Goal: Task Accomplishment & Management: Manage account settings

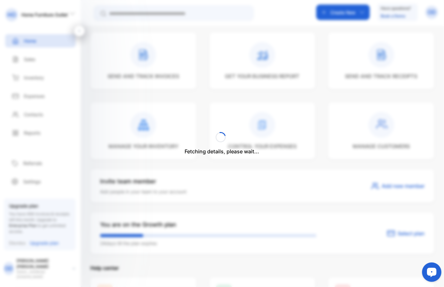
click at [436, 271] on div "Open LiveChat chat widget" at bounding box center [431, 271] width 11 height 11
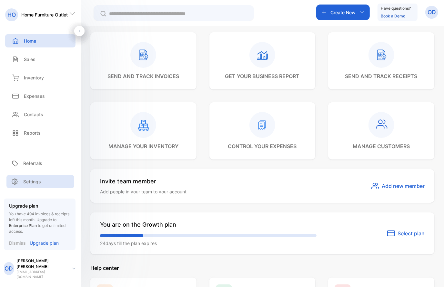
click at [37, 185] on p "Settings" at bounding box center [32, 181] width 18 height 7
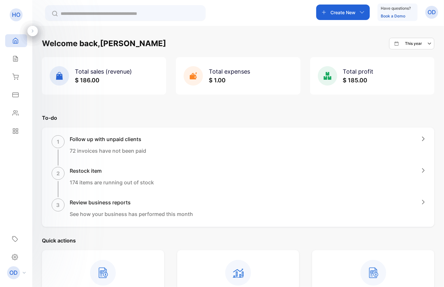
scroll to position [319, 0]
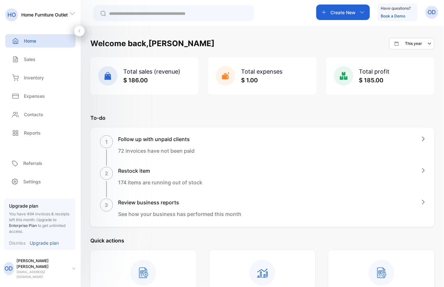
click at [70, 11] on icon at bounding box center [72, 13] width 6 height 6
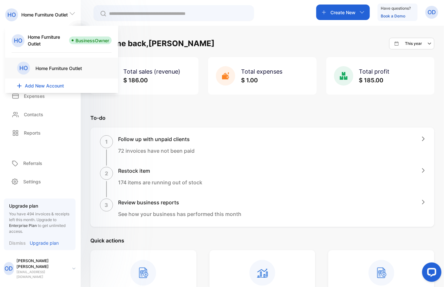
click at [73, 14] on icon at bounding box center [72, 13] width 6 height 6
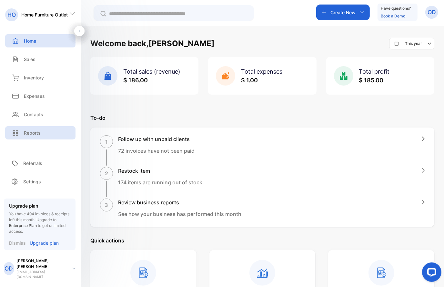
click at [32, 131] on p "Reports" at bounding box center [32, 133] width 17 height 7
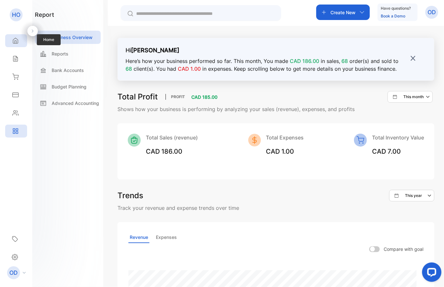
click at [16, 40] on icon at bounding box center [15, 40] width 6 height 6
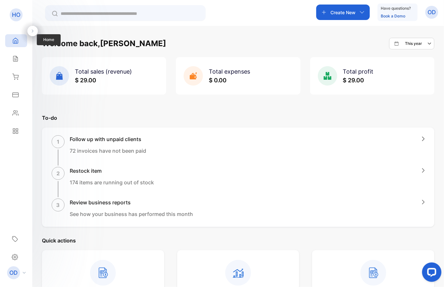
click at [13, 36] on div "Home" at bounding box center [16, 40] width 22 height 13
click at [32, 32] on icon at bounding box center [32, 31] width 5 height 5
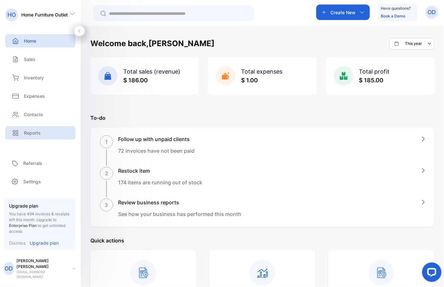
click at [36, 129] on div "Reports" at bounding box center [40, 132] width 70 height 13
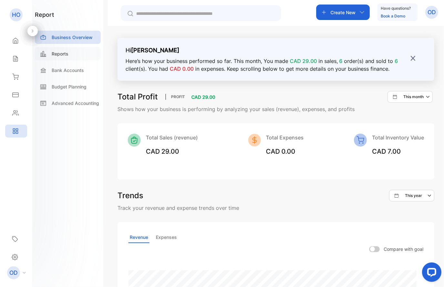
click at [59, 51] on p "Reports" at bounding box center [60, 53] width 17 height 7
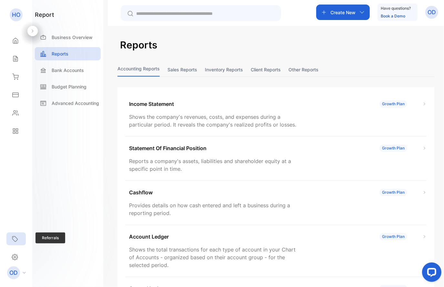
click at [13, 241] on icon at bounding box center [15, 239] width 6 height 6
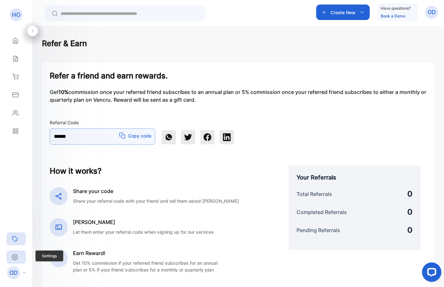
click at [19, 255] on div "Settings" at bounding box center [15, 257] width 19 height 13
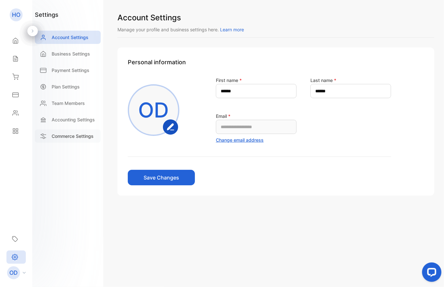
click at [67, 136] on p "Commerce Settings" at bounding box center [73, 136] width 42 height 7
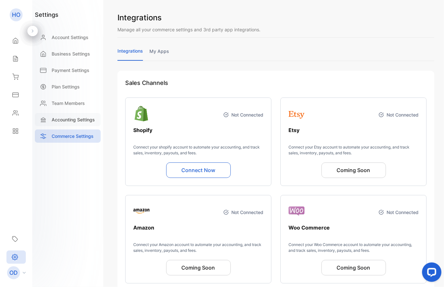
click at [71, 119] on p "Accounting Settings" at bounding box center [73, 119] width 43 height 7
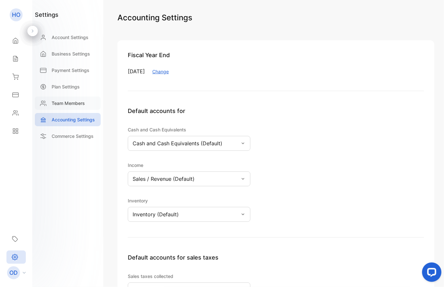
click at [69, 103] on p "Team Members" at bounding box center [68, 103] width 33 height 7
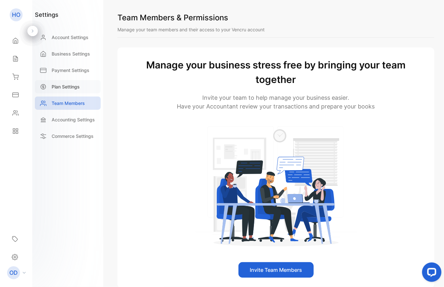
click at [72, 87] on p "Plan Settings" at bounding box center [66, 86] width 28 height 7
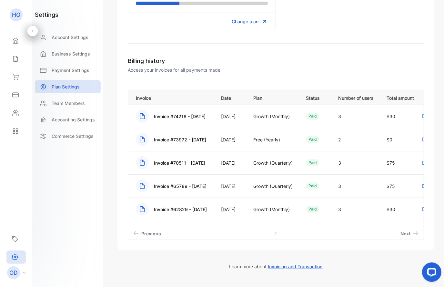
scroll to position [73, 0]
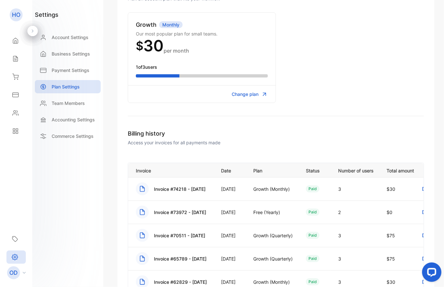
click at [243, 95] on span "Change plan" at bounding box center [245, 94] width 27 height 7
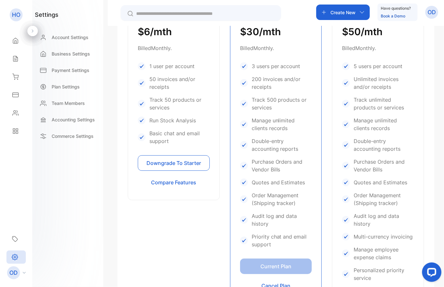
scroll to position [291, 0]
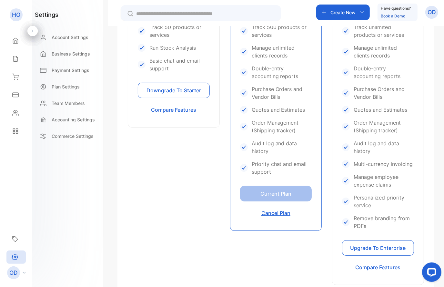
click at [271, 215] on button "Cancel Plan" at bounding box center [276, 213] width 72 height 16
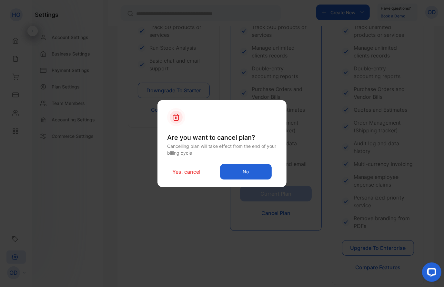
click at [243, 175] on button "No" at bounding box center [246, 172] width 52 height 16
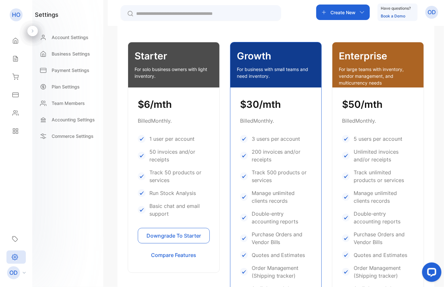
scroll to position [0, 0]
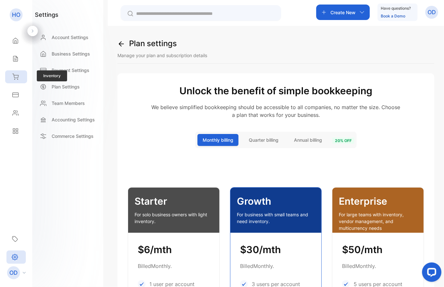
click at [19, 76] on div "Inventory" at bounding box center [16, 76] width 22 height 13
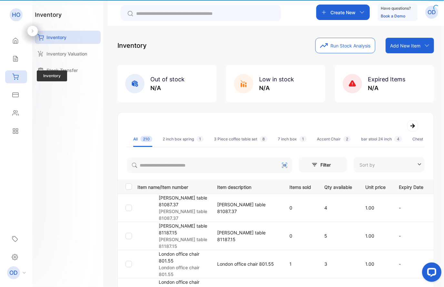
type input "**********"
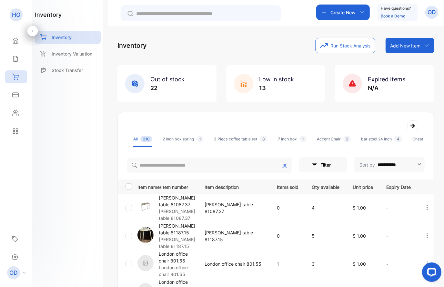
click at [332, 46] on button "Run Stock Analysis" at bounding box center [346, 46] width 60 height 16
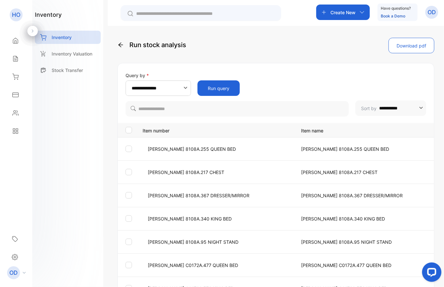
click at [413, 45] on button "Download pdf" at bounding box center [412, 46] width 46 height 16
click at [402, 50] on button "Download pdf" at bounding box center [412, 46] width 46 height 16
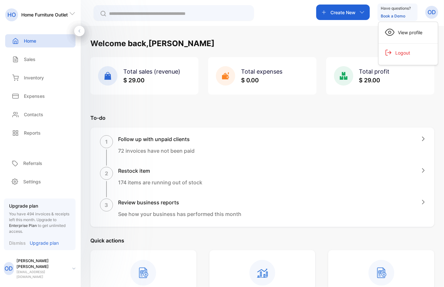
click at [397, 51] on span "Logout" at bounding box center [401, 52] width 18 height 7
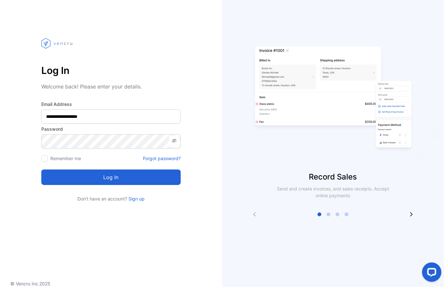
click at [176, 141] on icon at bounding box center [174, 140] width 5 height 5
